Goal: Consume media (video, audio)

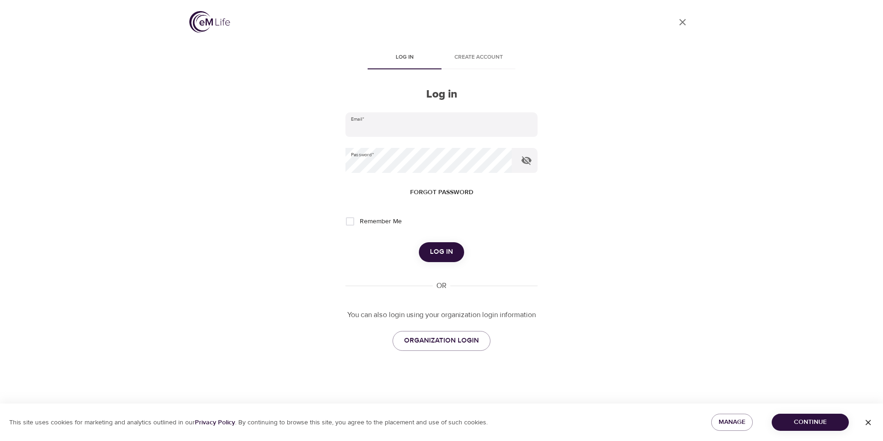
type input "[EMAIL_ADDRESS][PERSON_NAME][DOMAIN_NAME]"
click at [440, 248] on span "Log in" at bounding box center [441, 252] width 23 height 12
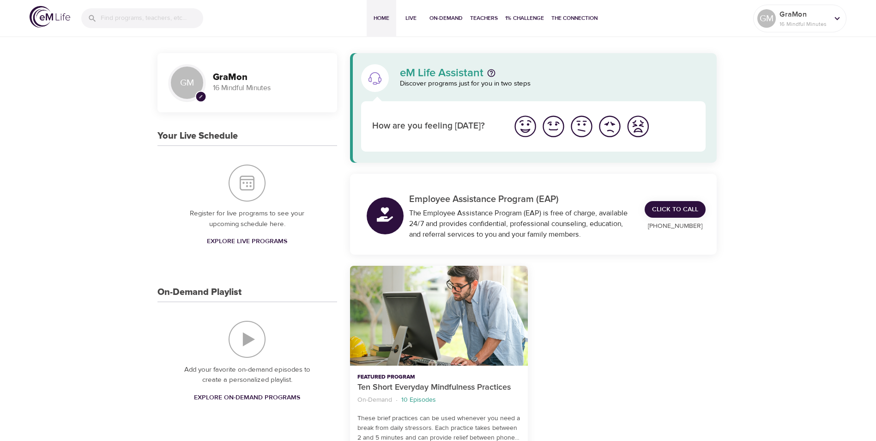
click at [528, 129] on img "I'm feeling great" at bounding box center [525, 126] width 25 height 25
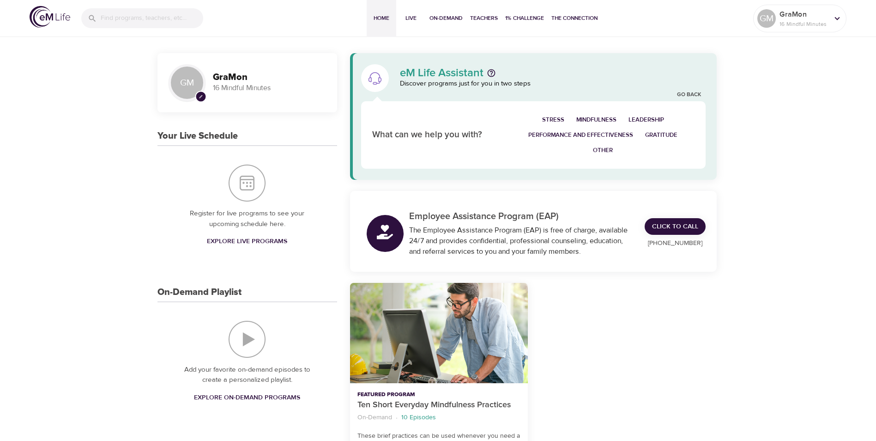
click at [550, 134] on span "Performance and Effectiveness" at bounding box center [580, 135] width 105 height 11
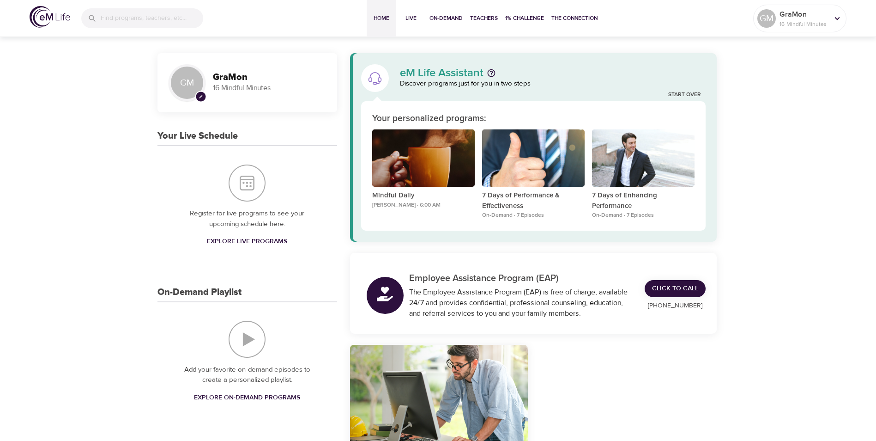
click at [419, 205] on p "[PERSON_NAME] · 6:00 AM" at bounding box center [423, 205] width 103 height 8
click at [417, 182] on div "Mindful Daily" at bounding box center [423, 158] width 103 height 58
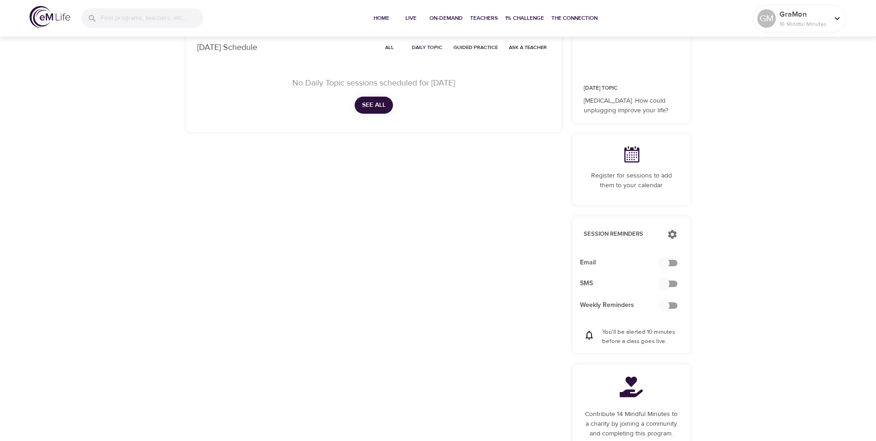
scroll to position [139, 0]
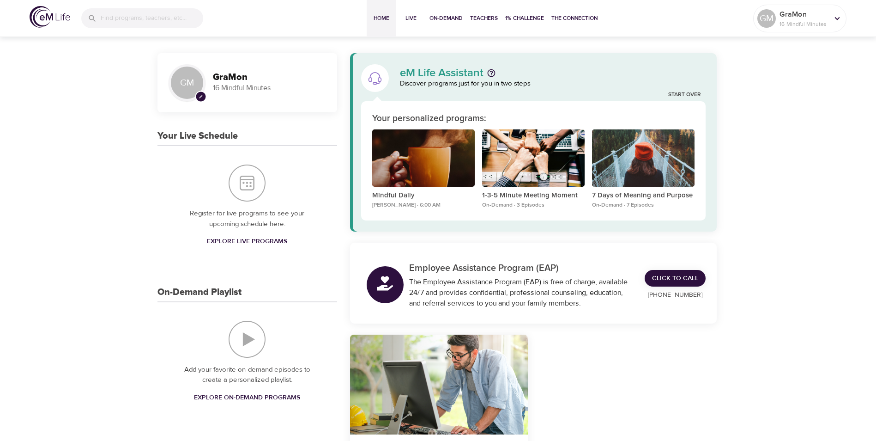
drag, startPoint x: 355, startPoint y: 45, endPoint x: 345, endPoint y: 42, distance: 10.4
click at [379, 16] on span "Home" at bounding box center [381, 18] width 22 height 10
click at [402, 193] on p "Mindful Daily" at bounding box center [423, 195] width 103 height 11
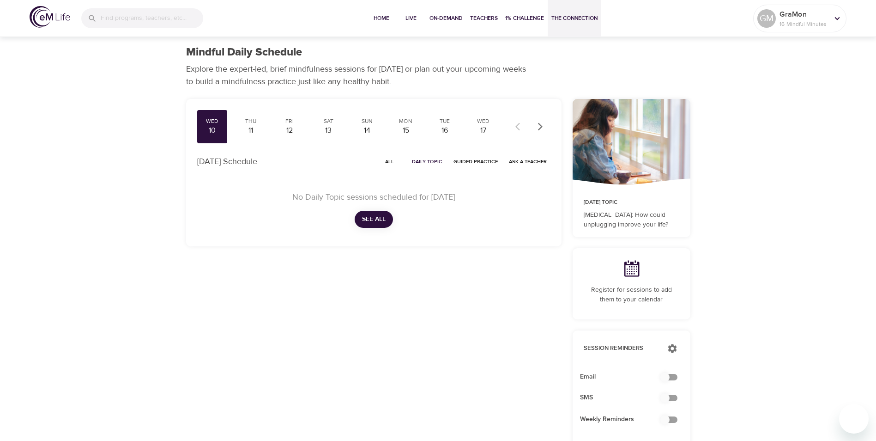
click at [576, 18] on span "The Connection" at bounding box center [574, 18] width 46 height 10
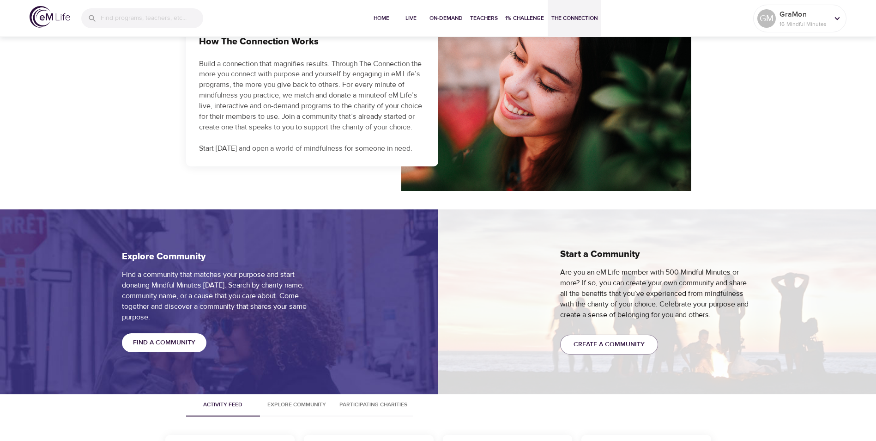
scroll to position [554, 0]
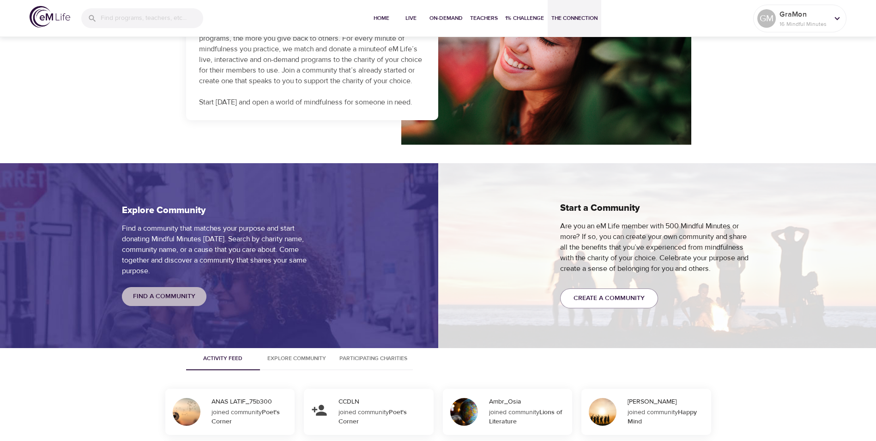
click at [155, 297] on span "Find a Community" at bounding box center [164, 296] width 62 height 12
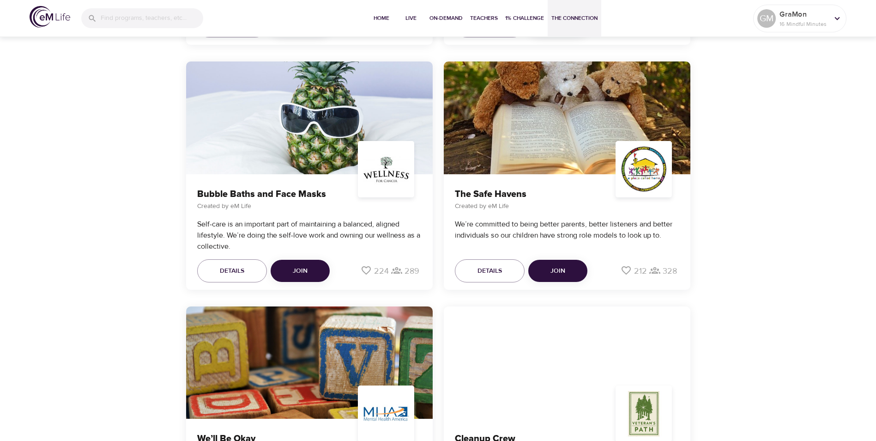
scroll to position [1641, 0]
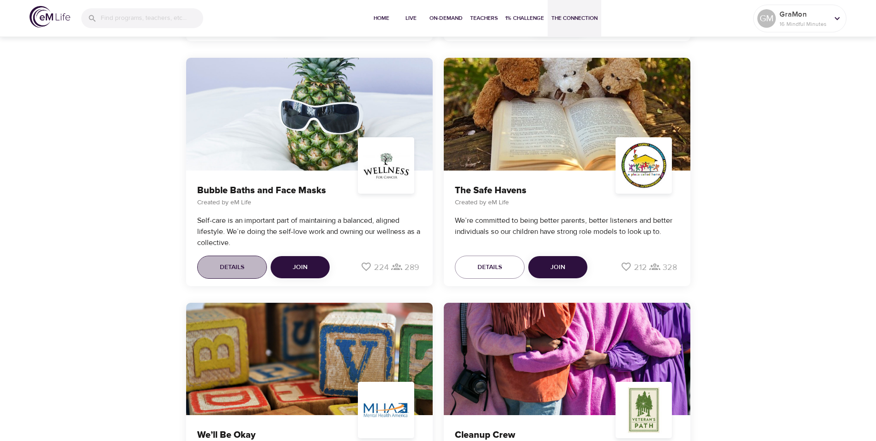
click at [230, 264] on span "Details" at bounding box center [232, 267] width 24 height 12
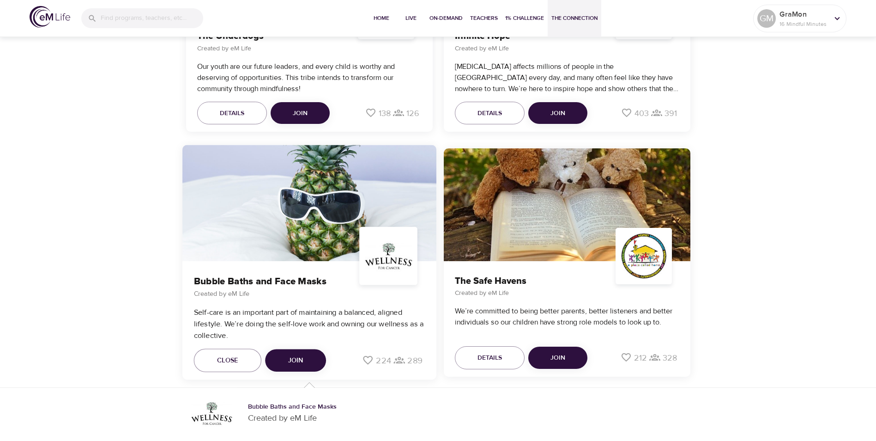
scroll to position [1634, 0]
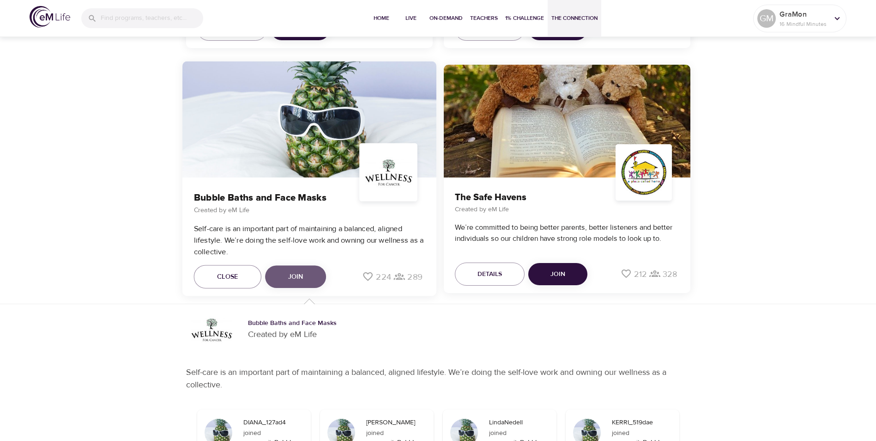
click at [300, 277] on span "Join" at bounding box center [295, 277] width 15 height 12
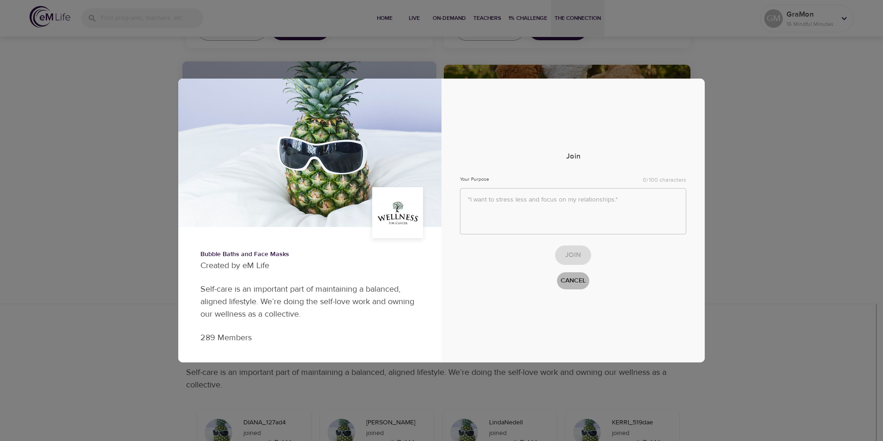
click at [577, 278] on span "Cancel" at bounding box center [573, 281] width 25 height 12
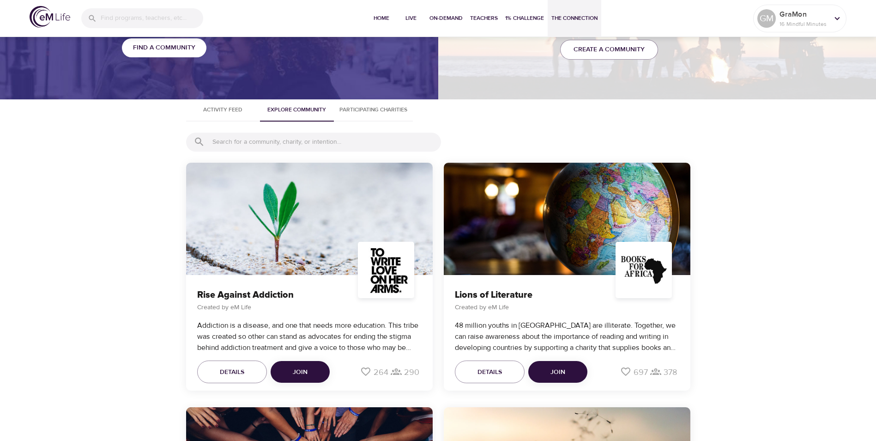
scroll to position [778, 0]
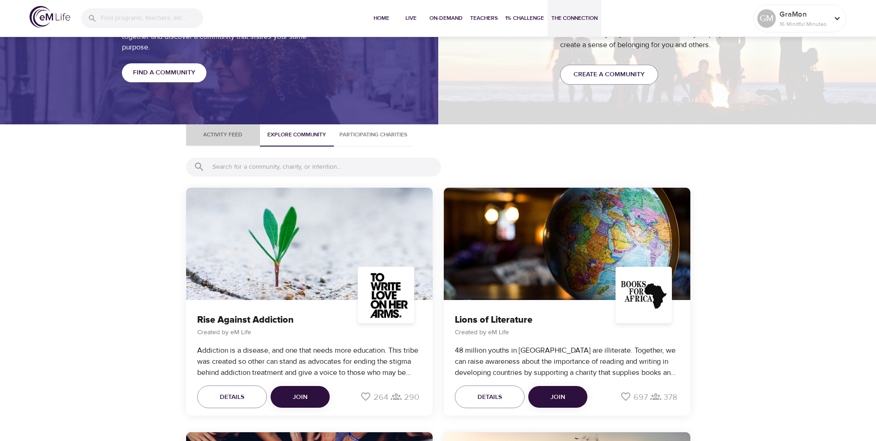
click at [226, 133] on span "Activity Feed" at bounding box center [223, 135] width 63 height 10
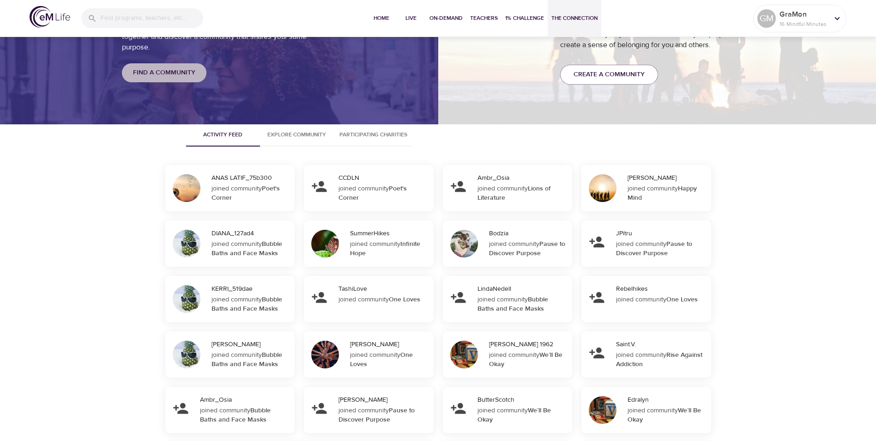
click at [177, 74] on span "Find a Community" at bounding box center [164, 73] width 62 height 12
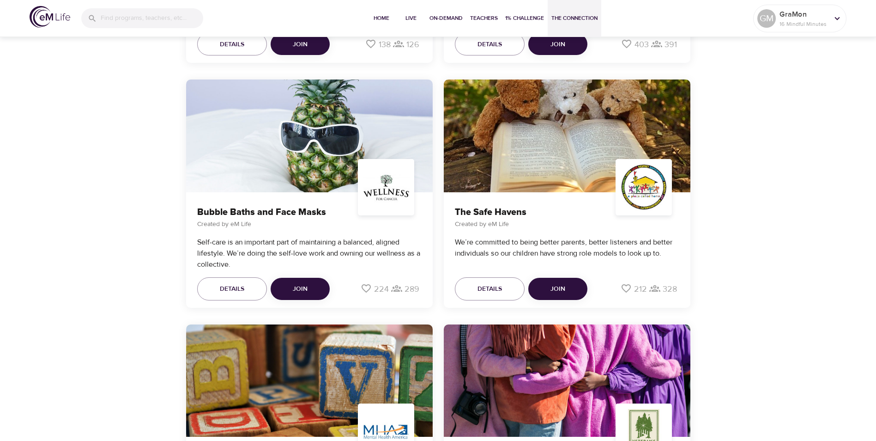
scroll to position [1641, 0]
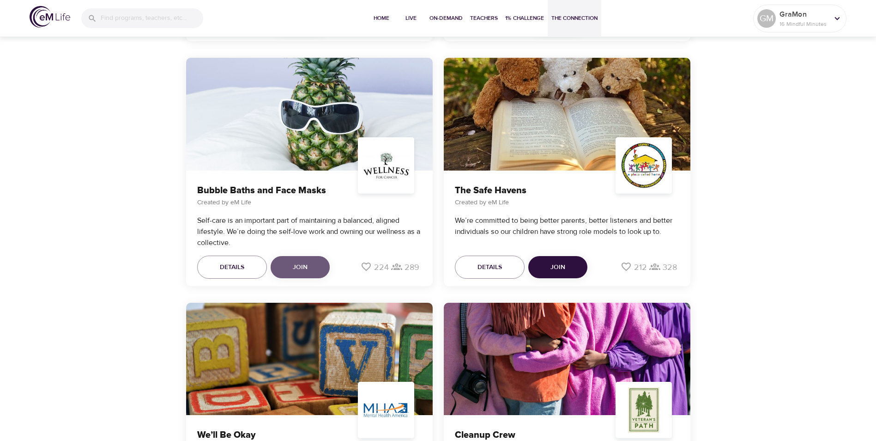
click at [302, 267] on span "Join" at bounding box center [300, 267] width 15 height 12
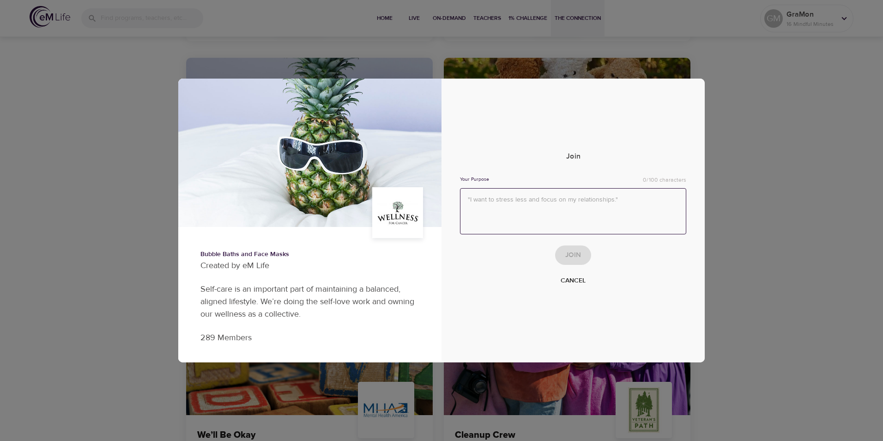
click at [503, 201] on textarea at bounding box center [573, 211] width 226 height 47
click at [148, 64] on div "Bubble Baths and Face Masks Created by eM Life Self-care is an important part o…" at bounding box center [441, 220] width 883 height 441
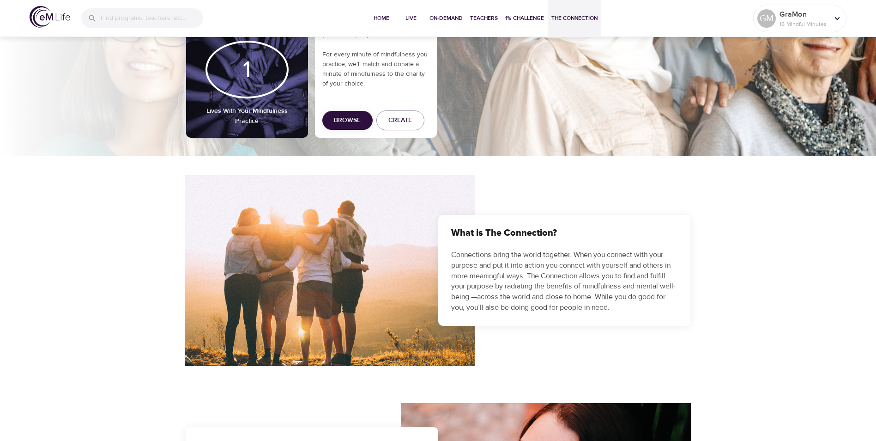
scroll to position [0, 0]
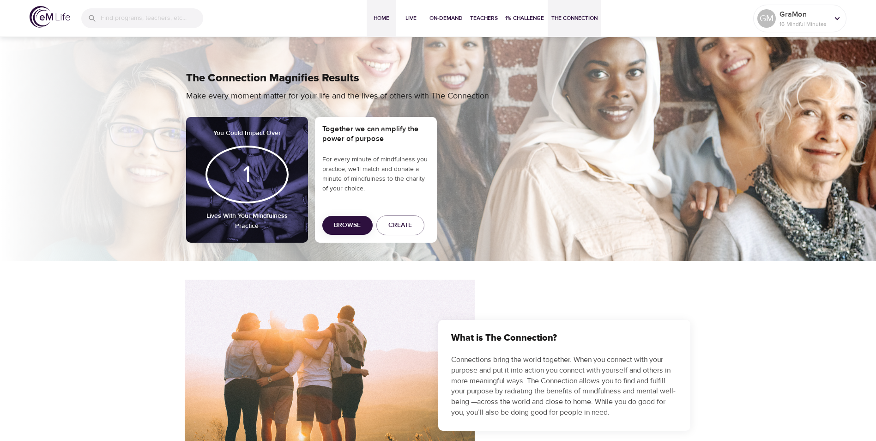
click at [385, 19] on span "Home" at bounding box center [381, 18] width 22 height 10
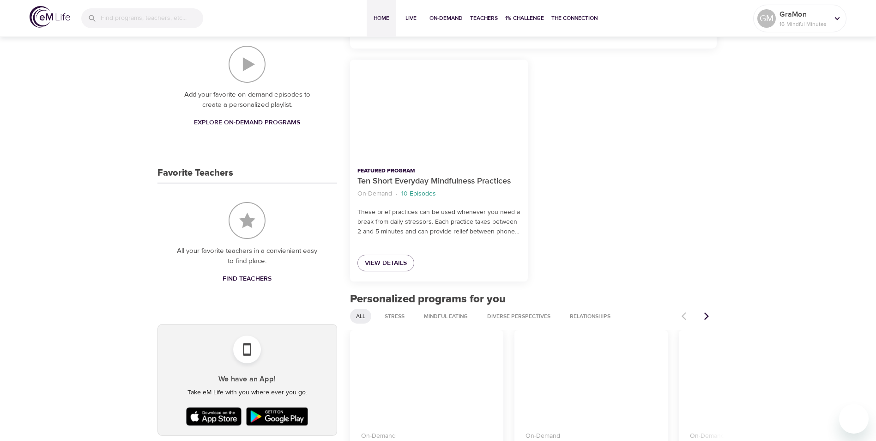
scroll to position [277, 0]
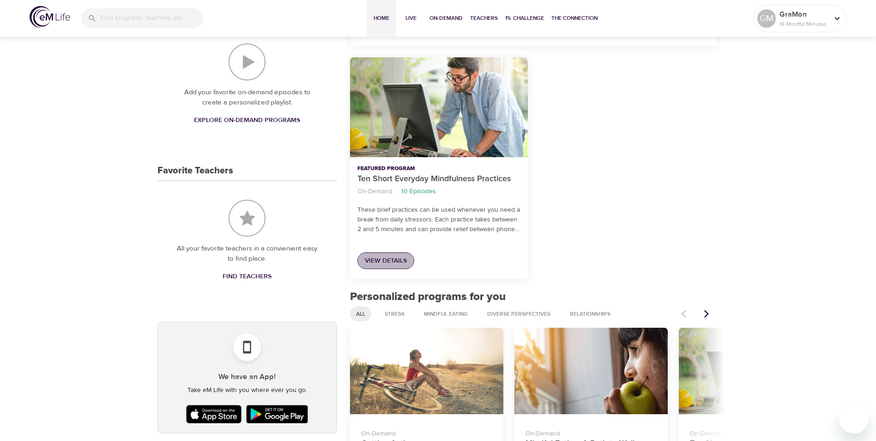
click at [387, 261] on span "View Details" at bounding box center [386, 261] width 42 height 12
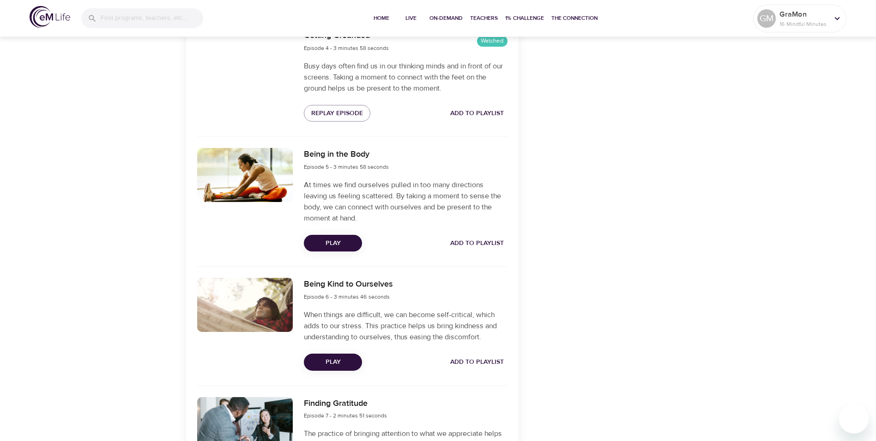
scroll to position [693, 0]
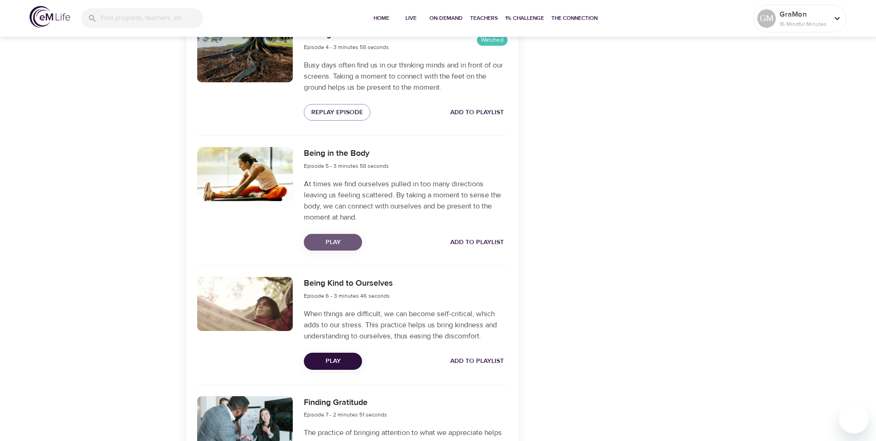
click at [334, 242] on span "Play" at bounding box center [332, 242] width 43 height 12
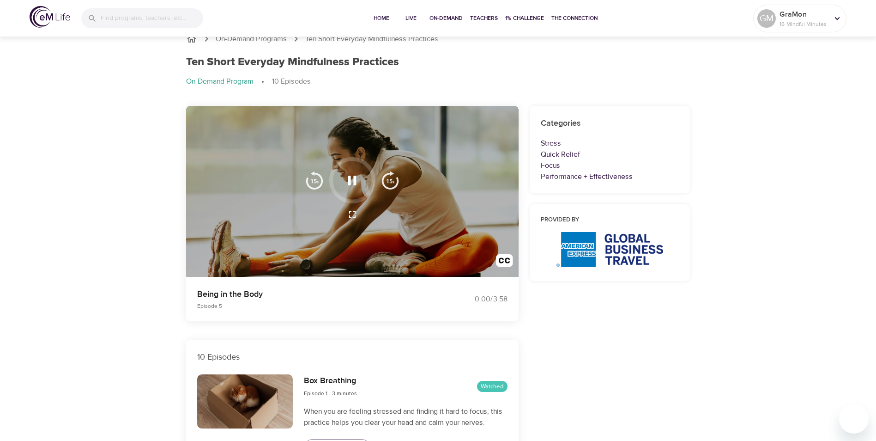
scroll to position [0, 0]
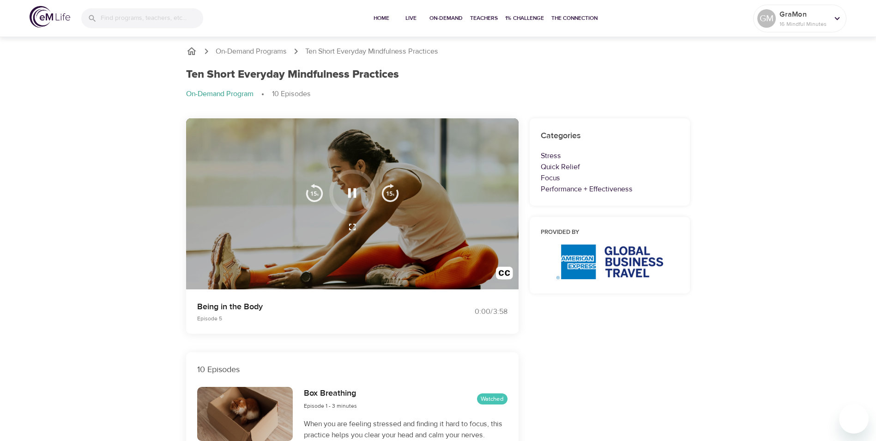
click at [351, 194] on icon "button" at bounding box center [352, 192] width 8 height 9
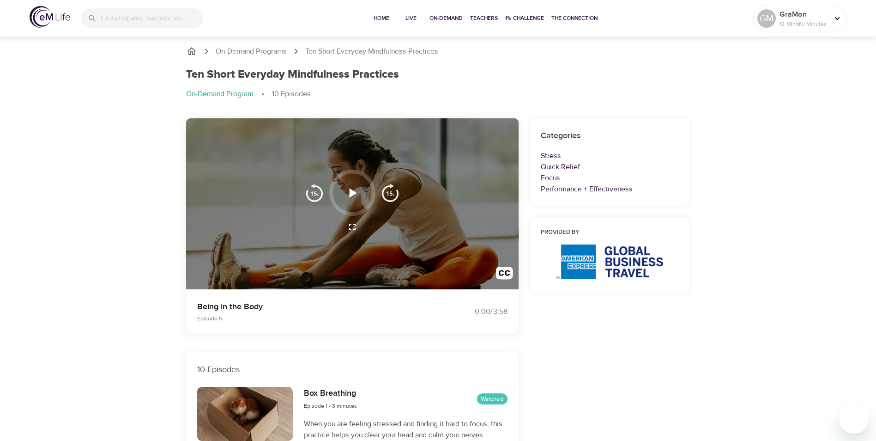
click at [352, 191] on icon "button" at bounding box center [353, 192] width 7 height 9
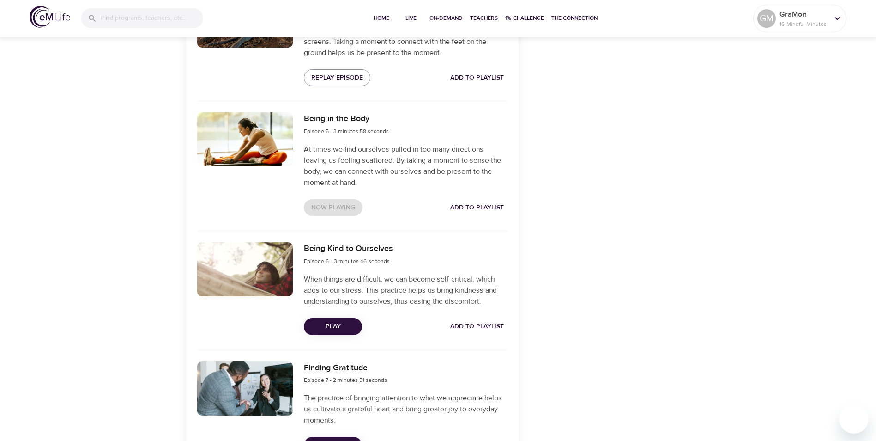
scroll to position [716, 0]
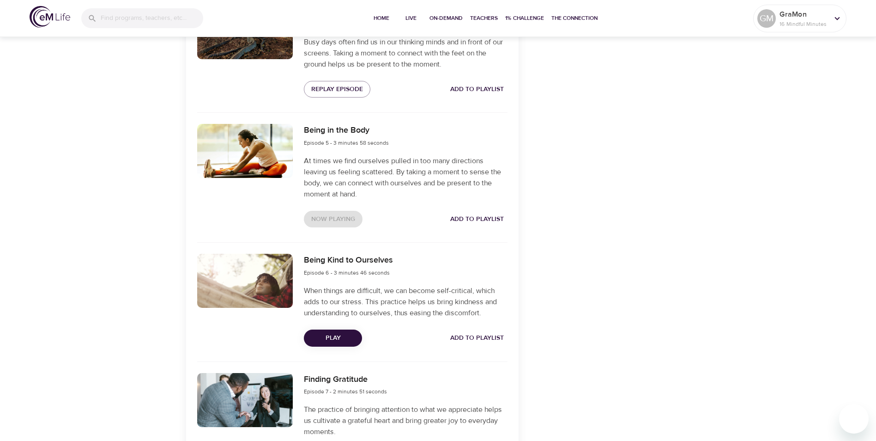
click at [653, 418] on div "Categories Stress Quick Relief Focus Performance + Effectiveness Provided by" at bounding box center [610, 106] width 172 height 1419
click at [652, 400] on div "Categories Stress Quick Relief Focus Performance + Effectiveness Provided by" at bounding box center [610, 106] width 172 height 1419
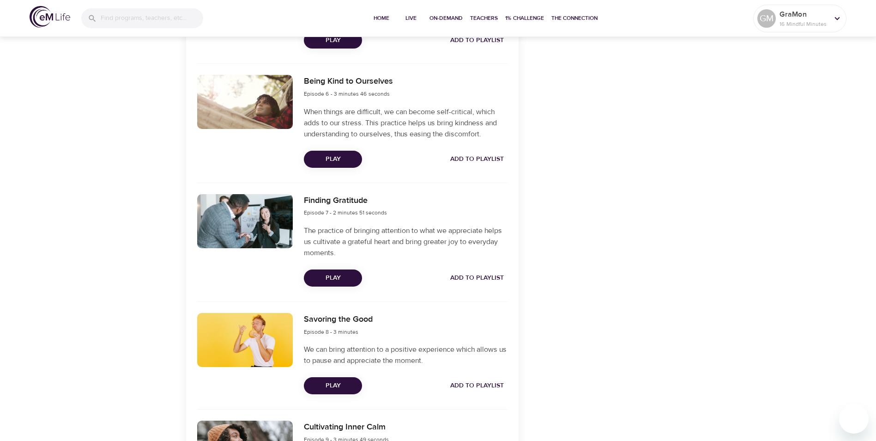
scroll to position [901, 0]
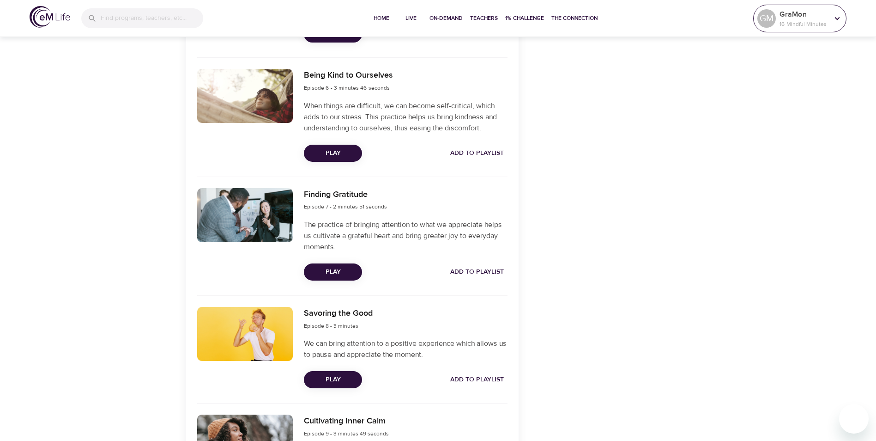
click at [835, 20] on icon at bounding box center [837, 18] width 10 height 10
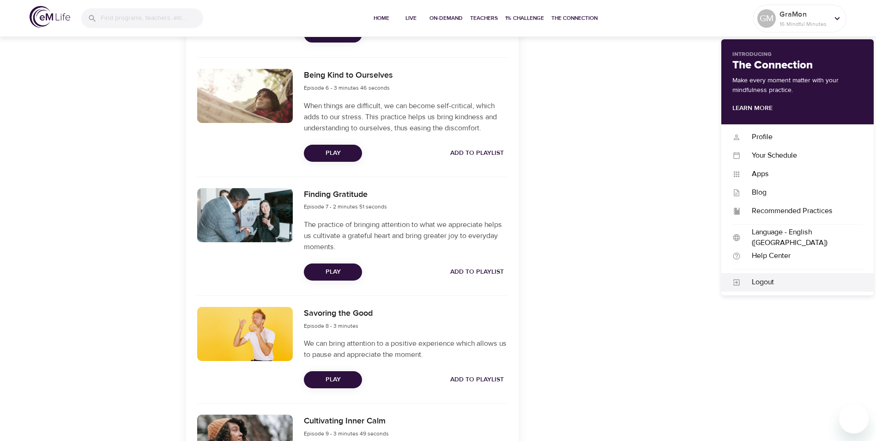
click at [764, 280] on div "Logout" at bounding box center [802, 282] width 122 height 11
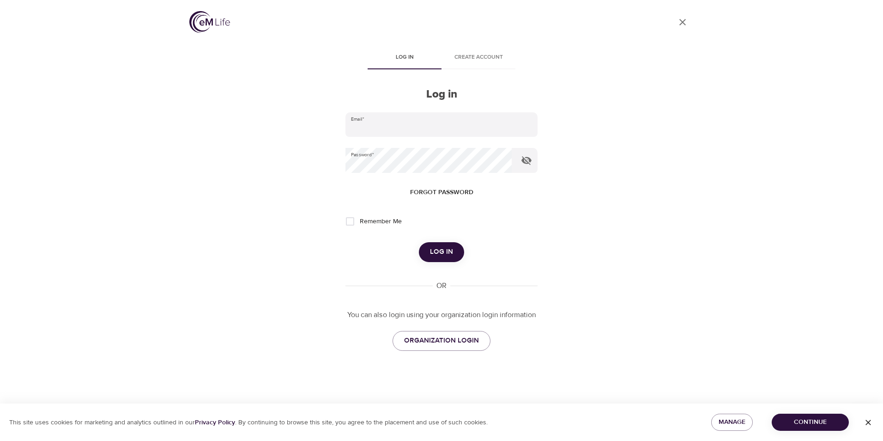
type input "[EMAIL_ADDRESS][PERSON_NAME][DOMAIN_NAME]"
click at [435, 251] on span "Log in" at bounding box center [441, 252] width 23 height 12
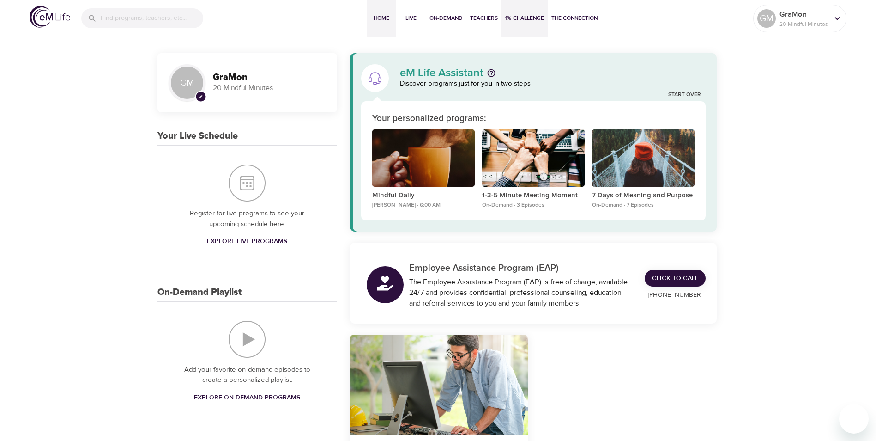
click at [527, 18] on span "1% Challenge" at bounding box center [524, 18] width 39 height 10
click at [389, 192] on p "Mindful Daily" at bounding box center [423, 195] width 103 height 11
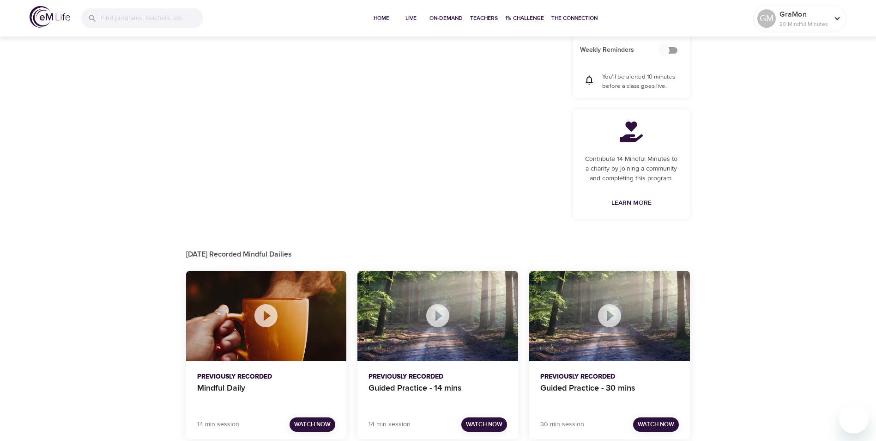
scroll to position [380, 0]
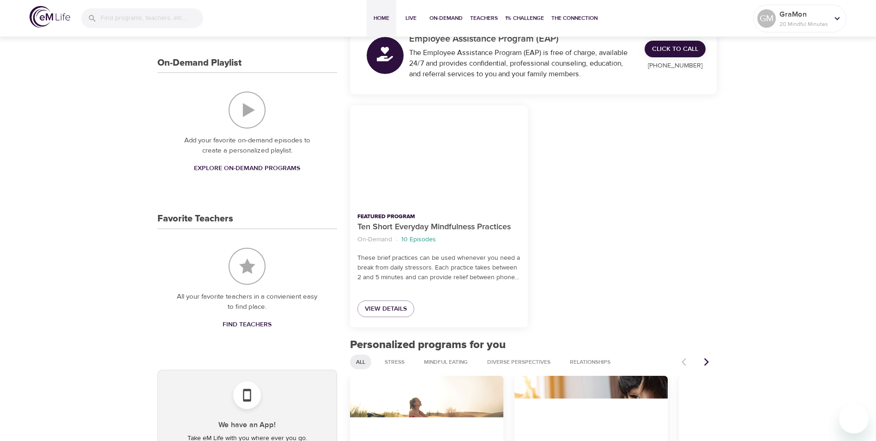
scroll to position [231, 0]
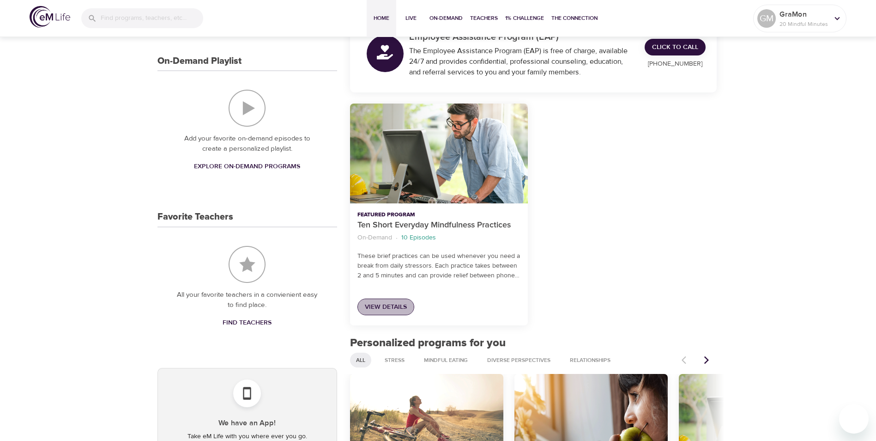
click at [384, 308] on span "View Details" at bounding box center [386, 307] width 42 height 12
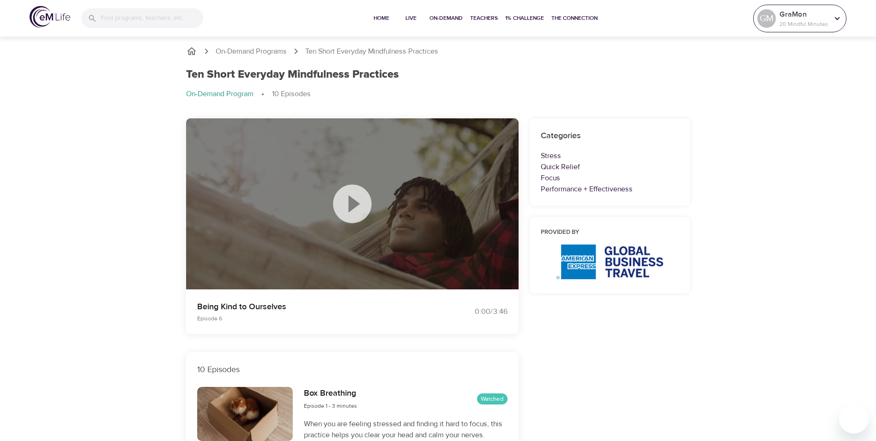
click at [835, 20] on icon at bounding box center [837, 18] width 10 height 10
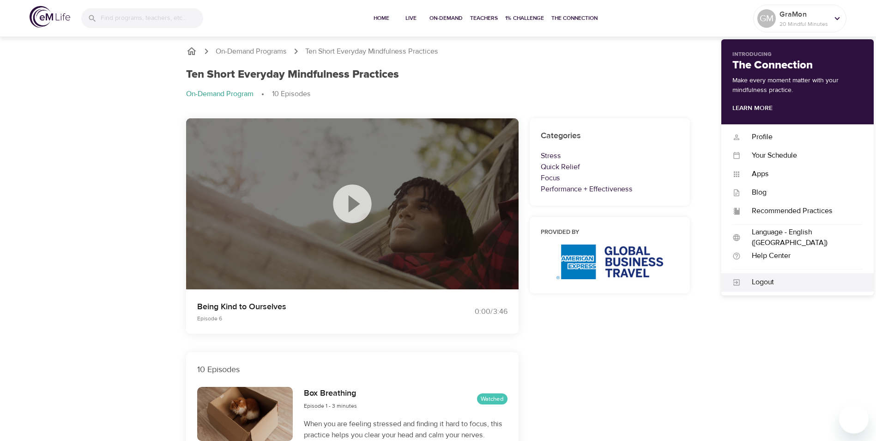
click at [767, 280] on div "Logout" at bounding box center [802, 282] width 122 height 11
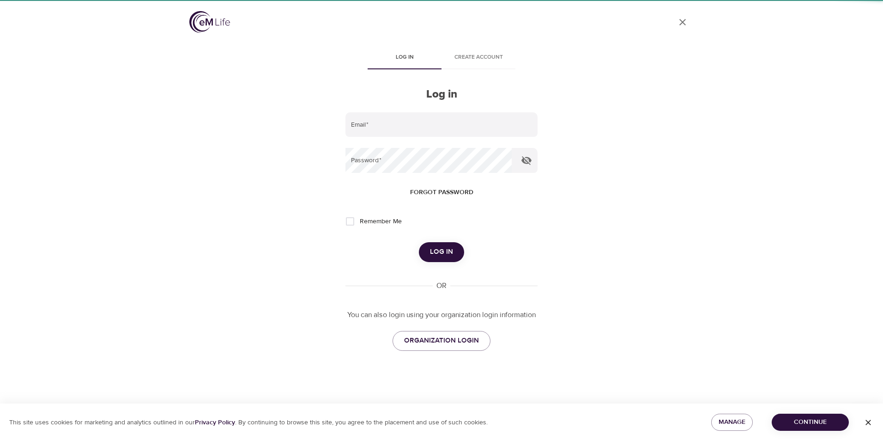
type input "[EMAIL_ADDRESS][PERSON_NAME][DOMAIN_NAME]"
